Goal: Use online tool/utility

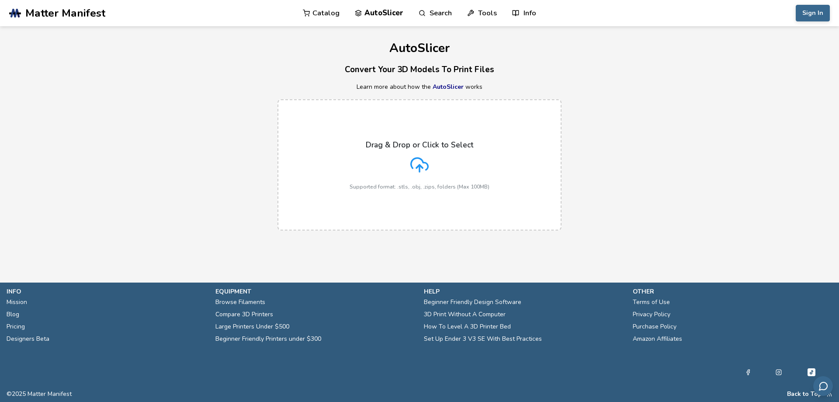
click at [447, 188] on p "Supported format: .stls, .obj, .zips, folders (Max 100MB)" at bounding box center [420, 187] width 140 height 6
click at [0, 0] on input "Drag & Drop or Click to Select Supported format: .stls, .obj, .zips, folders (M…" at bounding box center [0, 0] width 0 height 0
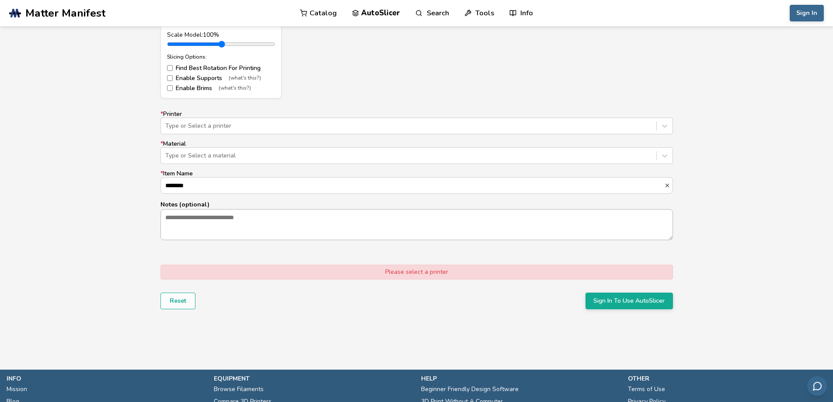
scroll to position [525, 0]
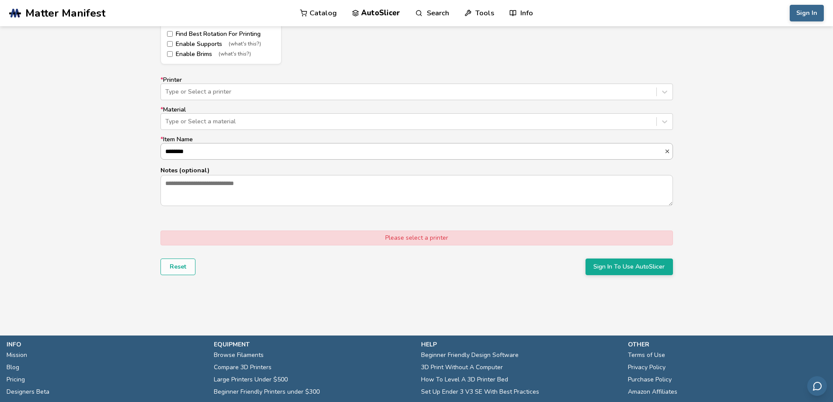
click at [216, 152] on input "********" at bounding box center [412, 151] width 503 height 16
click at [248, 122] on div at bounding box center [408, 121] width 486 height 9
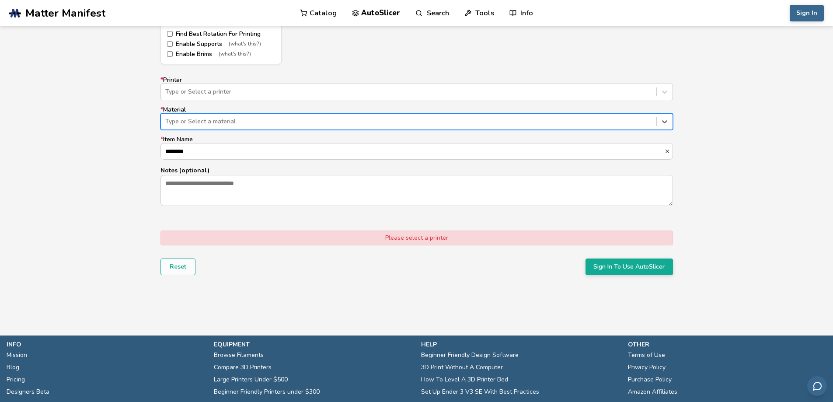
click at [248, 122] on div at bounding box center [408, 121] width 486 height 9
click at [241, 95] on div at bounding box center [408, 91] width 486 height 9
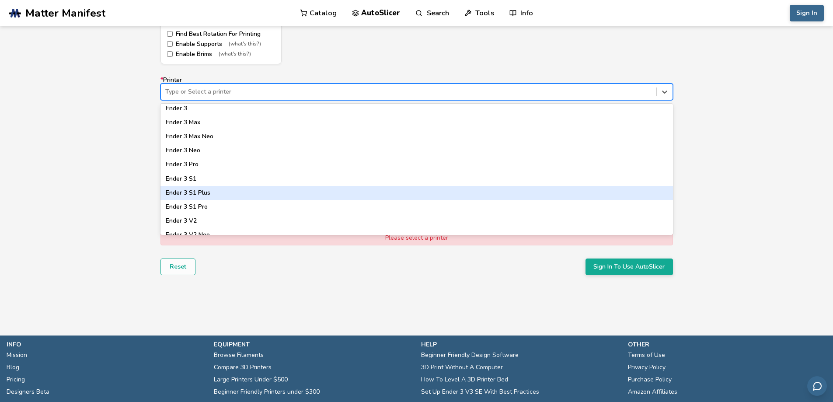
scroll to position [437, 0]
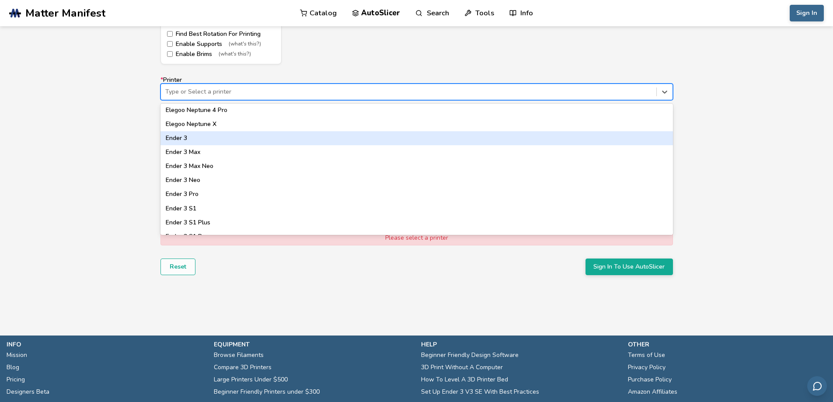
click at [226, 144] on div "Ender 3" at bounding box center [416, 138] width 512 height 14
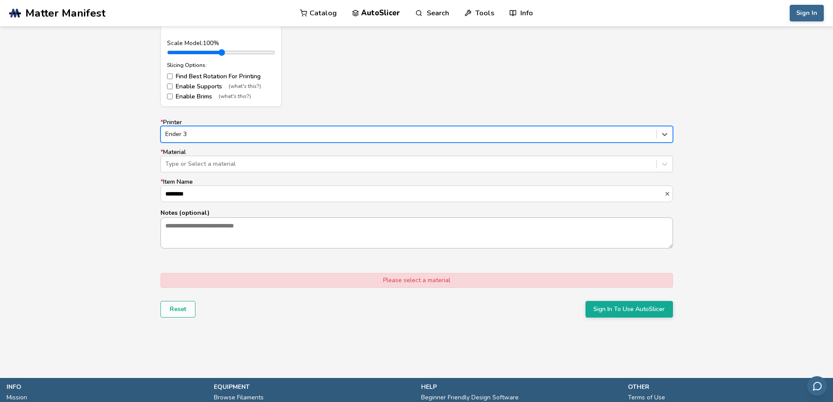
scroll to position [481, 0]
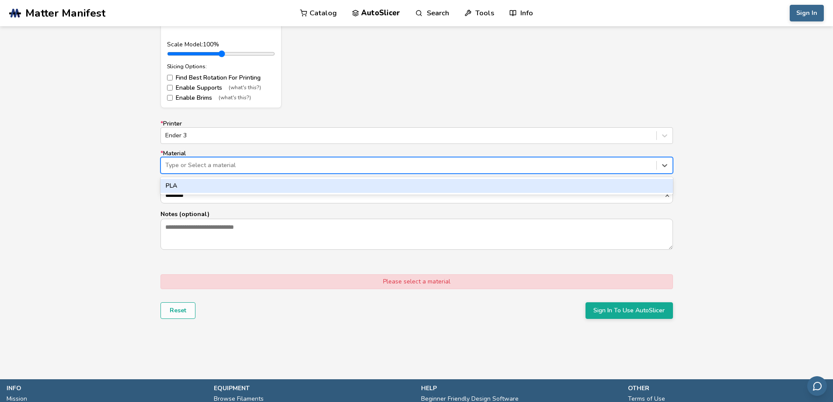
click at [223, 170] on div "Type or Select a material" at bounding box center [408, 165] width 495 height 12
click at [219, 183] on div "PLA" at bounding box center [416, 186] width 512 height 14
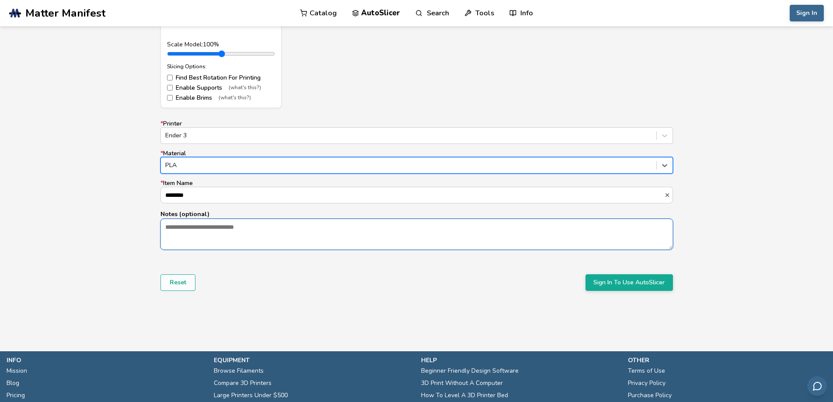
click at [233, 229] on textarea "Notes (optional)" at bounding box center [416, 234] width 511 height 30
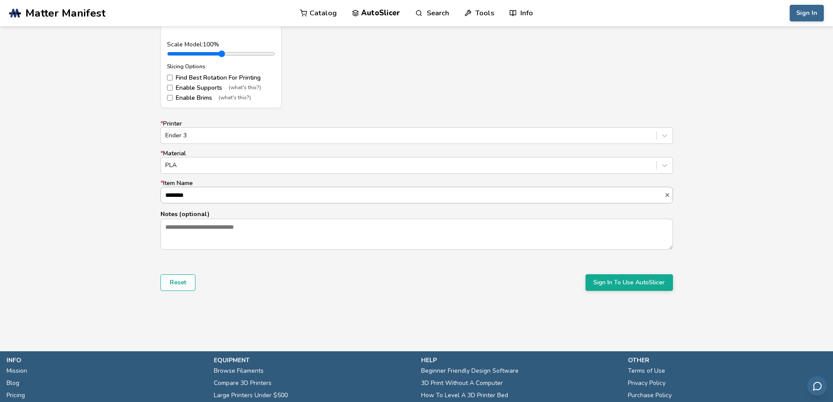
click at [229, 193] on input "********" at bounding box center [412, 195] width 503 height 16
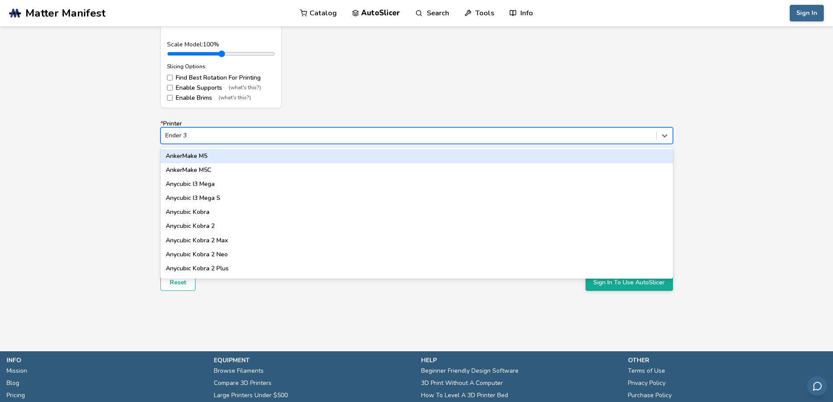
click at [213, 136] on div at bounding box center [408, 135] width 486 height 9
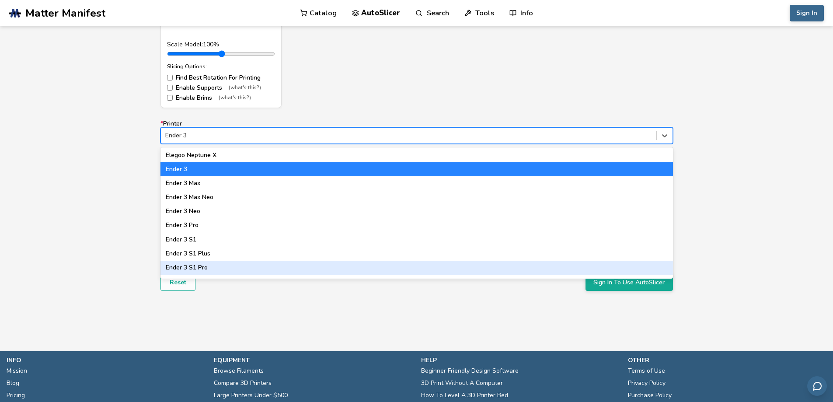
scroll to position [437, 0]
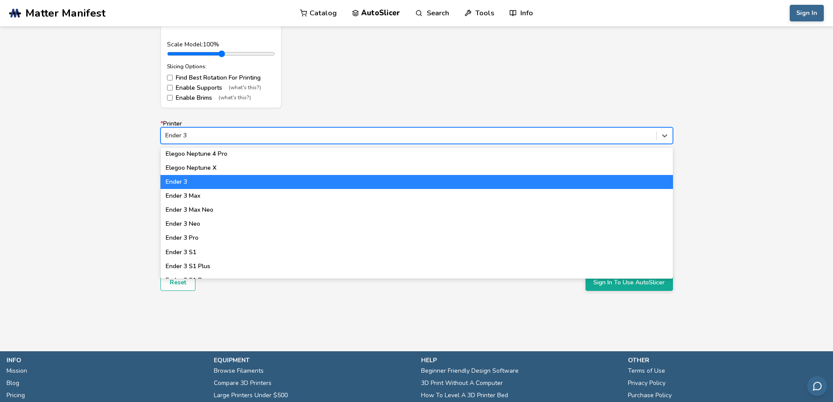
click at [118, 182] on div "Model Controls: Click and drag to rotate • Scroll to zoom • Right click and dra…" at bounding box center [416, 79] width 833 height 492
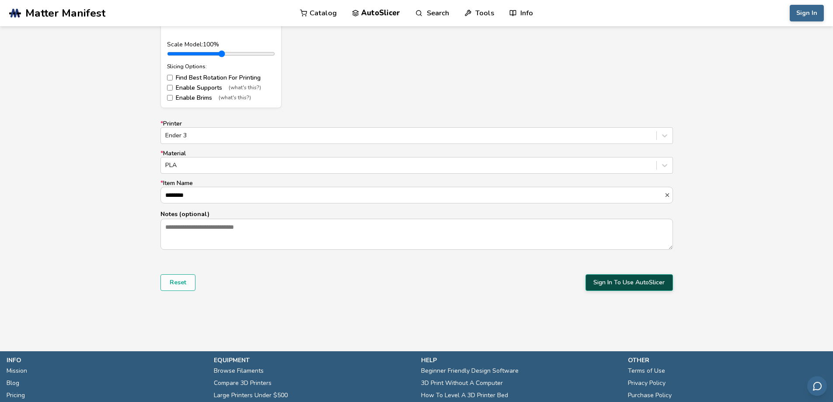
drag, startPoint x: 627, startPoint y: 284, endPoint x: 622, endPoint y: 283, distance: 5.3
click at [627, 284] on button "Sign In To Use AutoSlicer" at bounding box center [628, 282] width 87 height 17
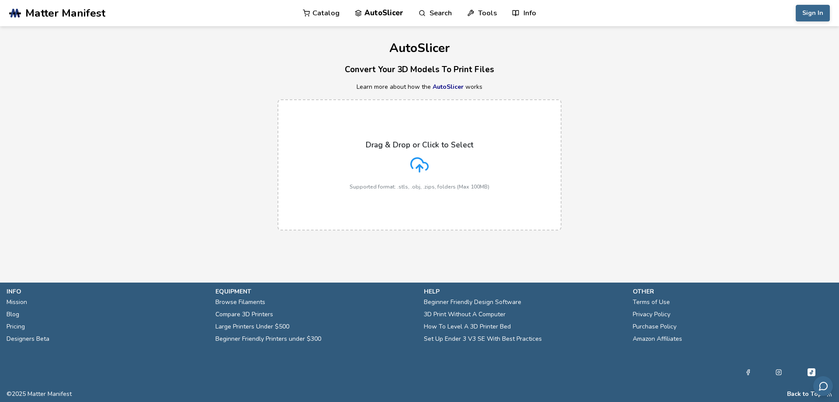
click at [420, 153] on div "Drag & Drop or Click to Select Supported format: .stls, .obj, .zips, folders (M…" at bounding box center [420, 164] width 140 height 49
click at [0, 0] on input "Drag & Drop or Click to Select Supported format: .stls, .obj, .zips, folders (M…" at bounding box center [0, 0] width 0 height 0
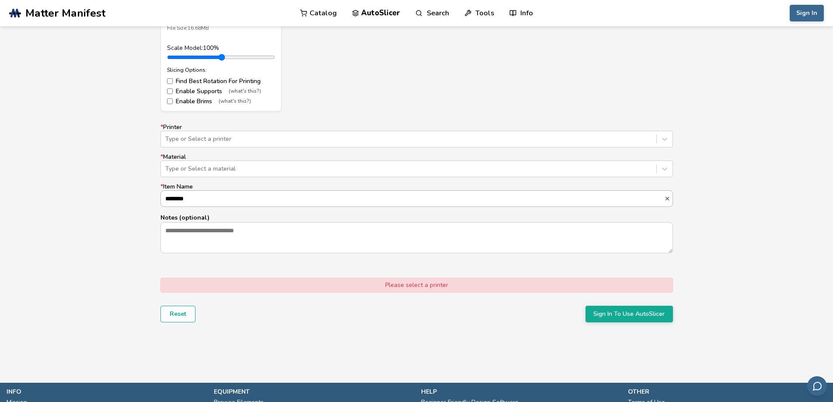
scroll to position [481, 0]
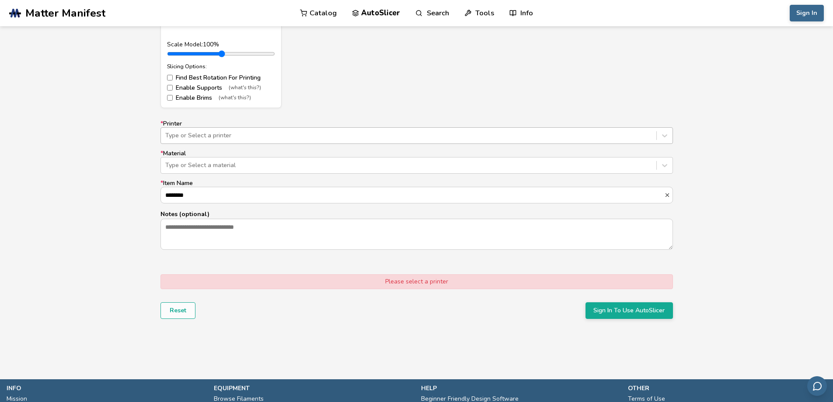
click at [243, 139] on div at bounding box center [408, 135] width 486 height 9
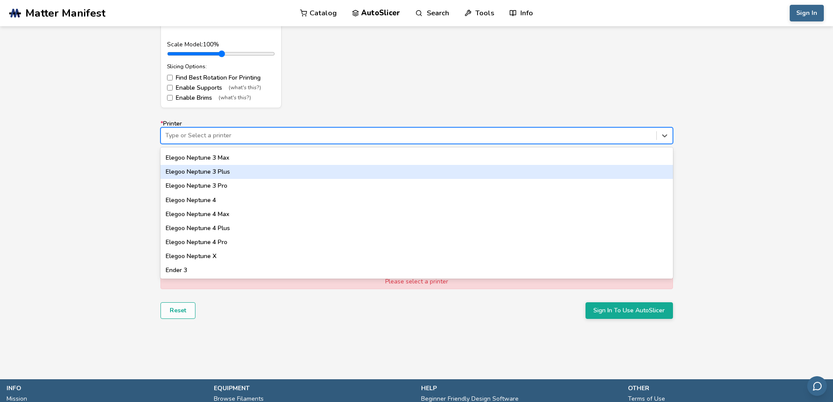
scroll to position [350, 0]
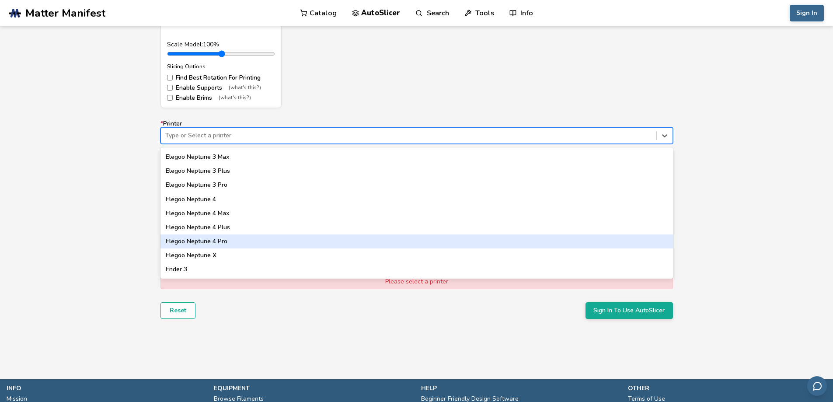
click at [769, 223] on div "Model Controls: Click and drag to rotate • Scroll to zoom • Right click and dra…" at bounding box center [416, 93] width 833 height 520
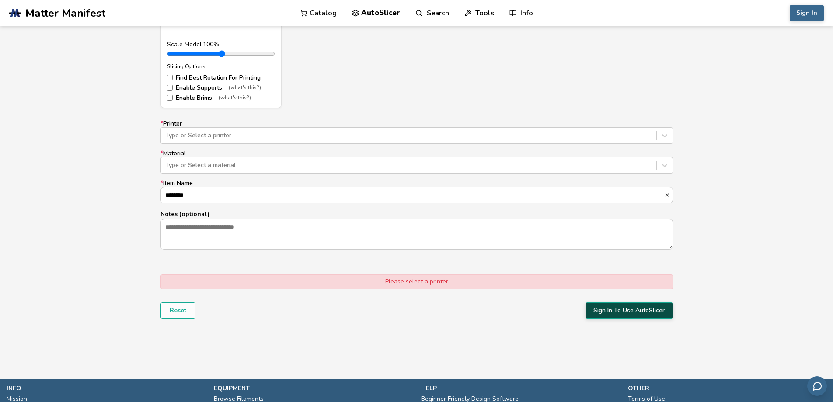
click at [629, 309] on button "Sign In To Use AutoSlicer" at bounding box center [628, 310] width 87 height 17
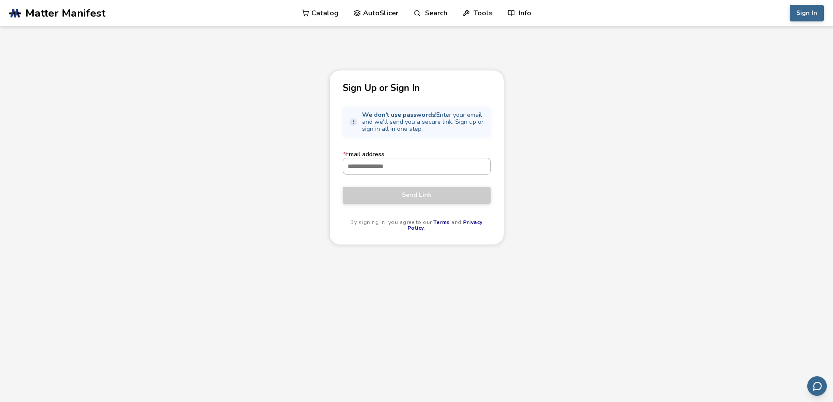
click at [392, 168] on input "* Email address" at bounding box center [416, 166] width 147 height 16
type input "**********"
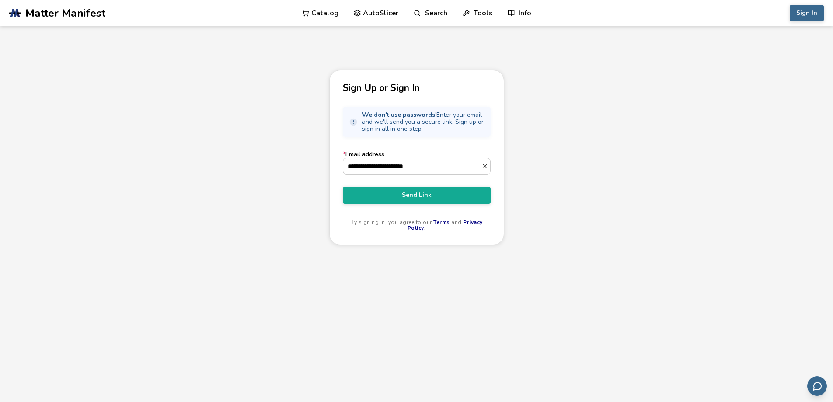
click at [580, 168] on div "**********" at bounding box center [416, 258] width 833 height 377
